Goal: Navigation & Orientation: Understand site structure

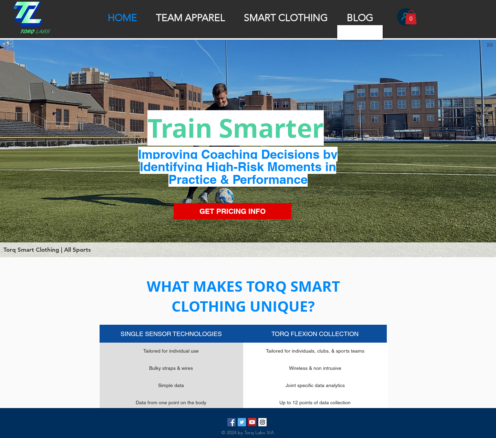
click at [359, 15] on p "BLOG" at bounding box center [360, 18] width 33 height 12
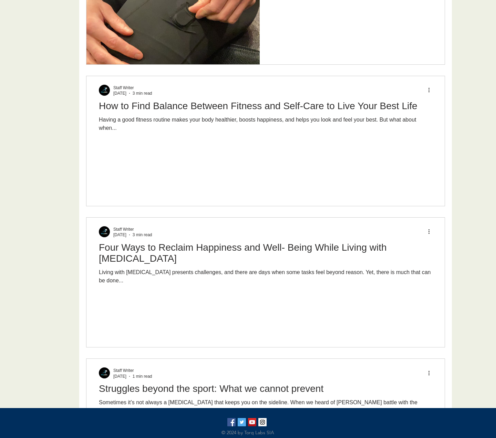
scroll to position [150, 0]
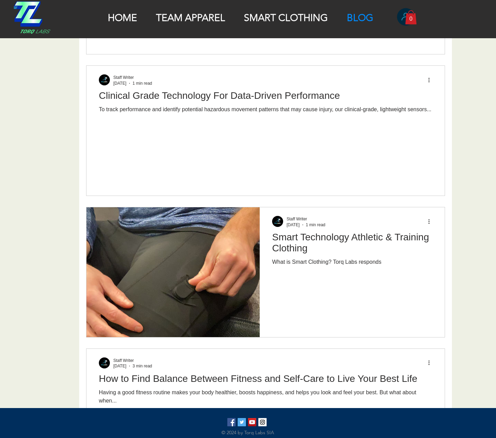
click at [284, 20] on p "SMART CLOTHING" at bounding box center [285, 18] width 91 height 12
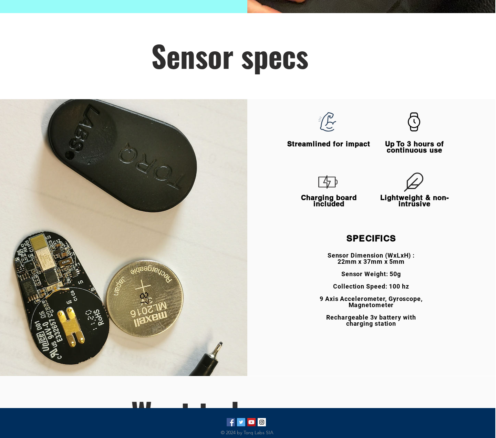
scroll to position [1313, 1]
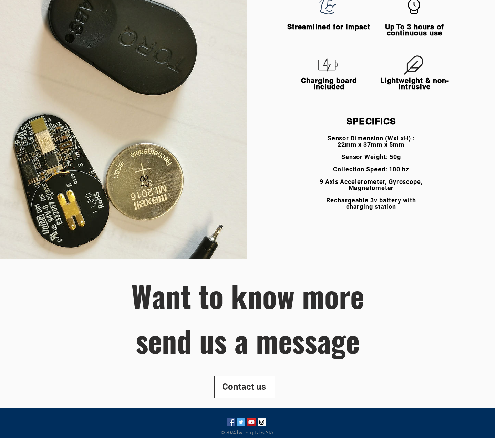
click at [253, 389] on span "Contact us" at bounding box center [244, 387] width 44 height 12
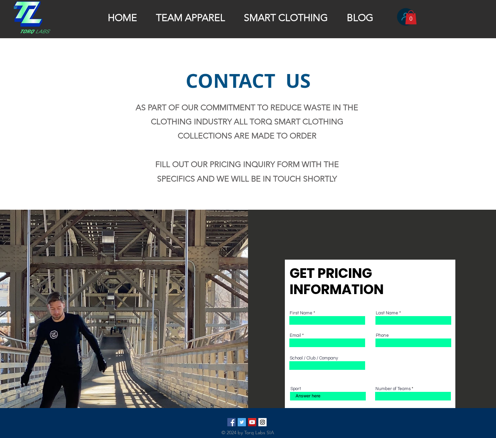
click at [30, 18] on img at bounding box center [32, 17] width 37 height 32
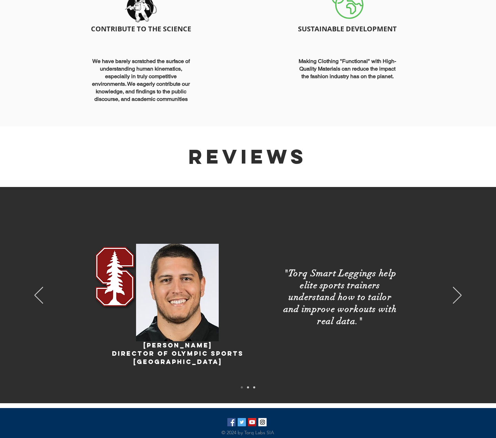
scroll to position [1083, 0]
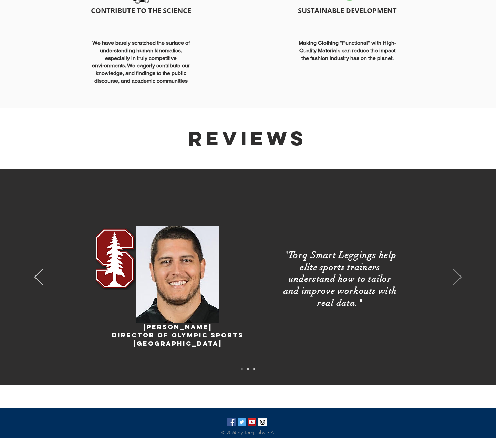
click at [458, 276] on icon "Next" at bounding box center [457, 277] width 9 height 17
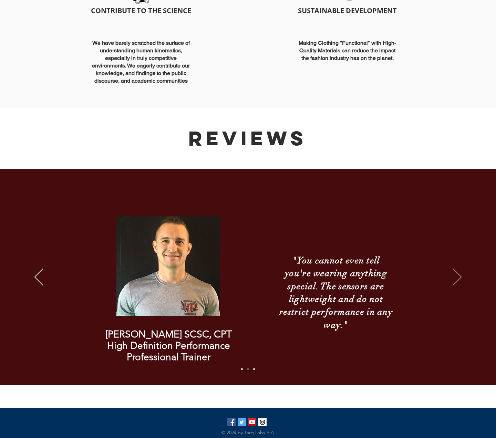
click at [458, 276] on icon "Next" at bounding box center [457, 277] width 9 height 17
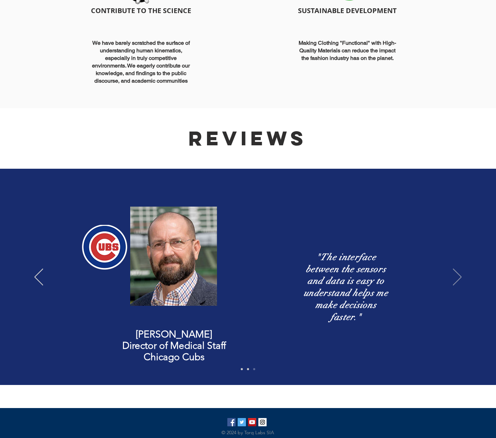
click at [458, 276] on icon "Next" at bounding box center [457, 277] width 9 height 17
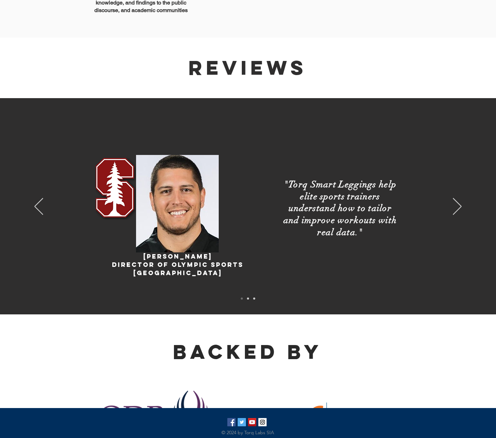
scroll to position [1330, 0]
